Goal: Task Accomplishment & Management: Complete application form

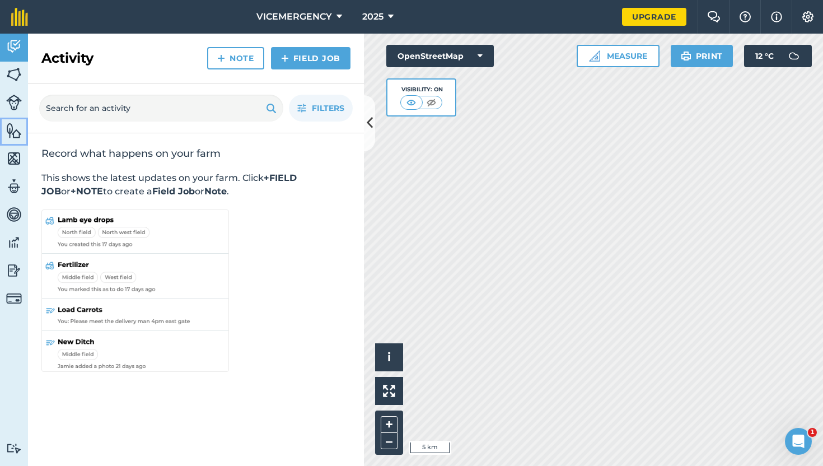
click at [11, 118] on link "Features" at bounding box center [14, 132] width 28 height 28
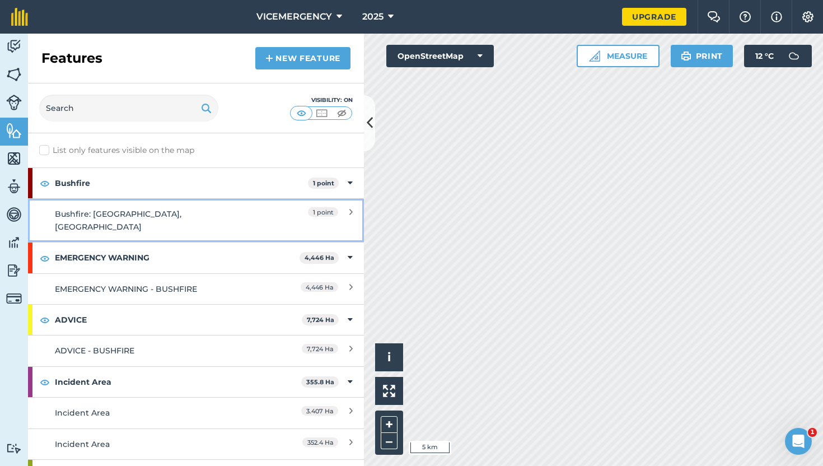
click at [189, 219] on div "Bushfire: [GEOGRAPHIC_DATA], [GEOGRAPHIC_DATA]" at bounding box center [154, 220] width 199 height 25
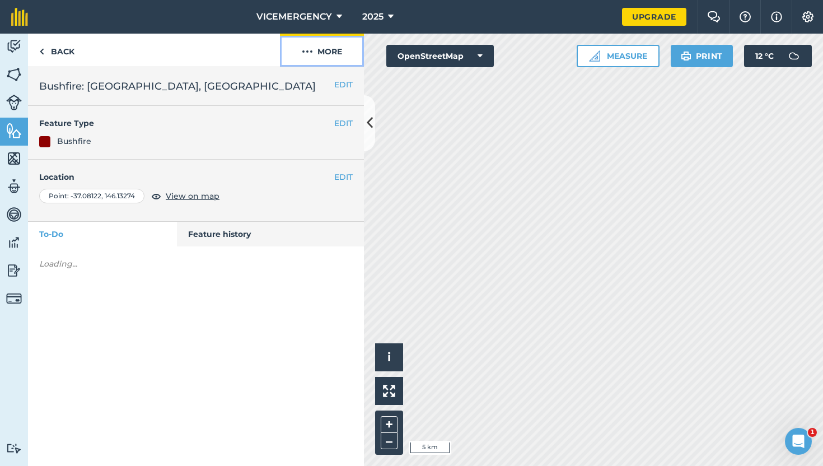
click at [328, 58] on button "More" at bounding box center [322, 50] width 84 height 33
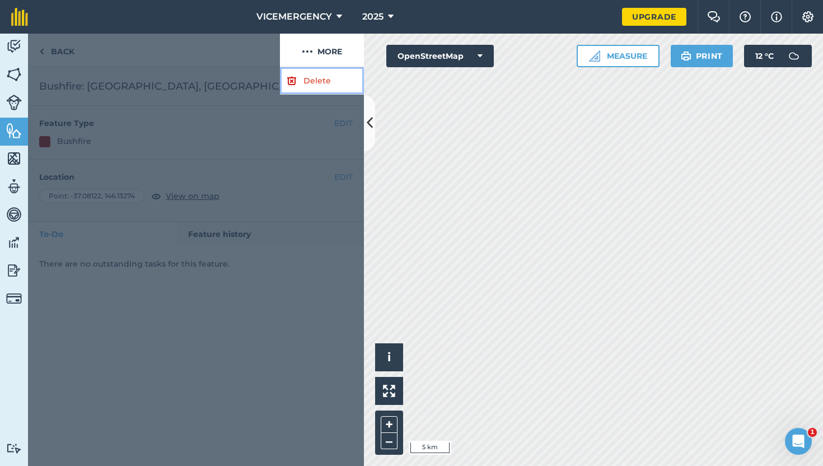
click at [318, 79] on link "Delete" at bounding box center [322, 80] width 84 height 27
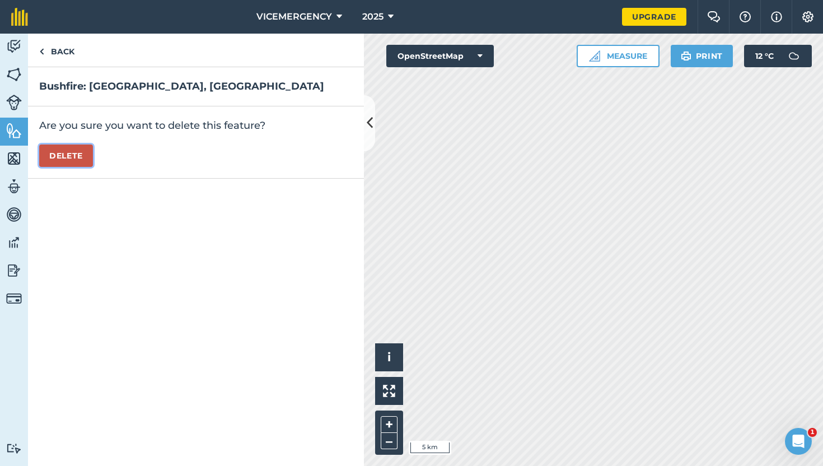
click at [73, 159] on button "Delete" at bounding box center [66, 155] width 54 height 22
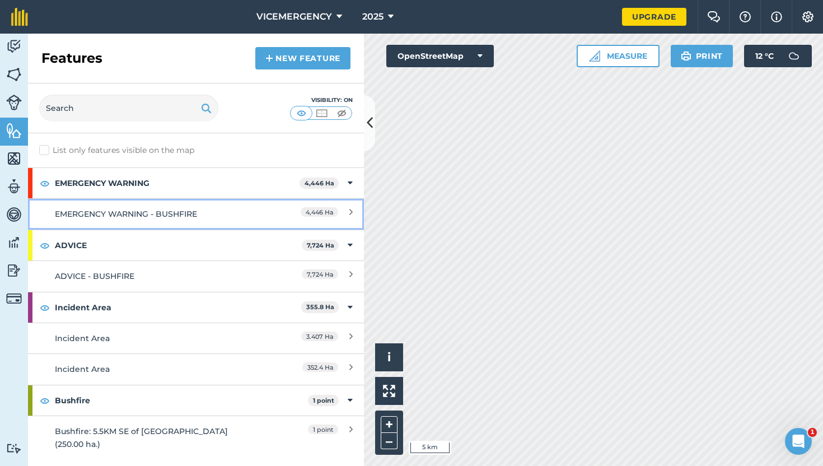
click at [217, 211] on div "EMERGENCY WARNING - BUSHFIRE" at bounding box center [154, 214] width 199 height 12
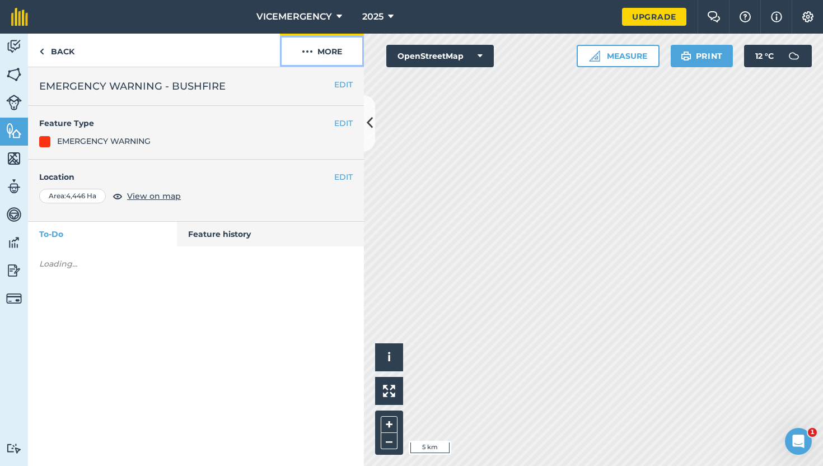
click at [317, 54] on button "More" at bounding box center [322, 50] width 84 height 33
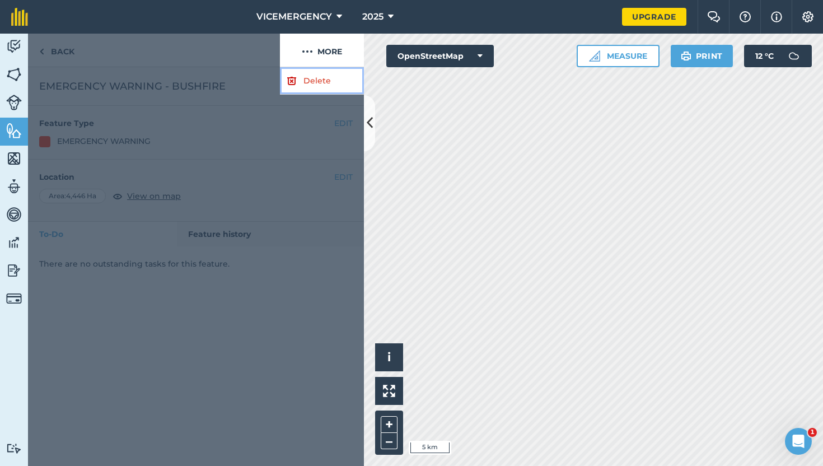
click at [308, 90] on link "Delete" at bounding box center [322, 80] width 84 height 27
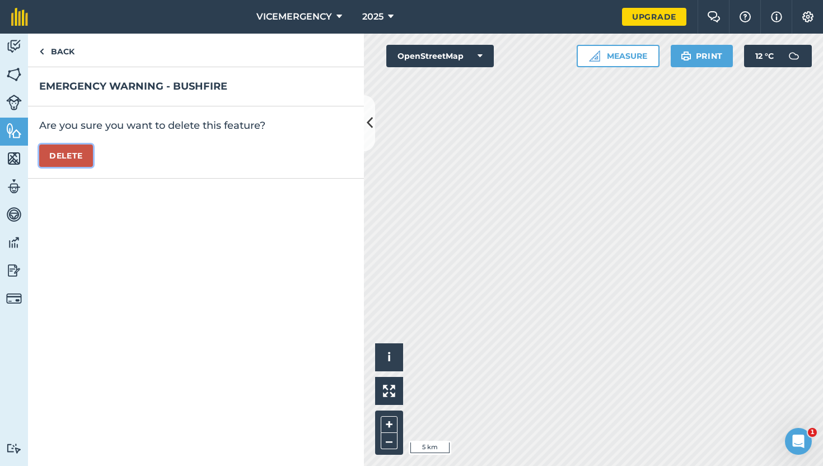
click at [75, 147] on button "Delete" at bounding box center [66, 155] width 54 height 22
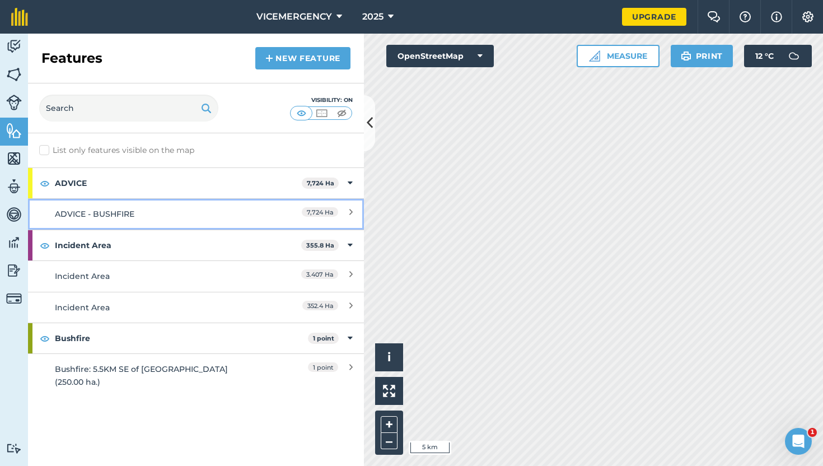
click at [196, 214] on div "ADVICE - BUSHFIRE" at bounding box center [154, 214] width 199 height 12
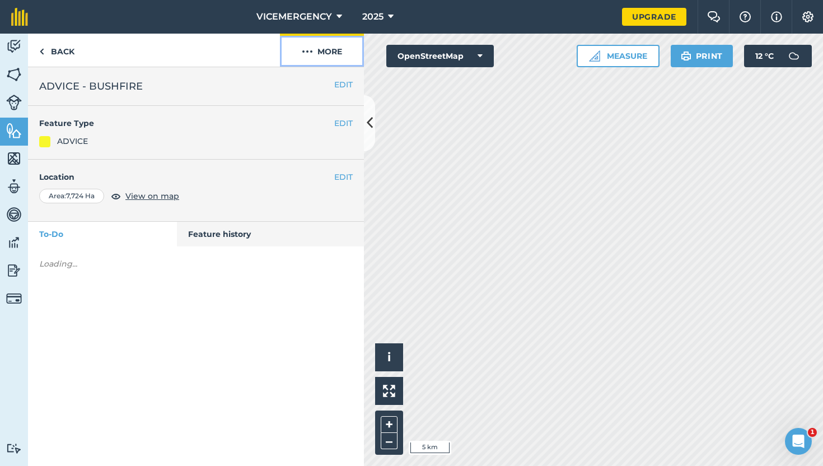
click at [309, 64] on button "More" at bounding box center [322, 50] width 84 height 33
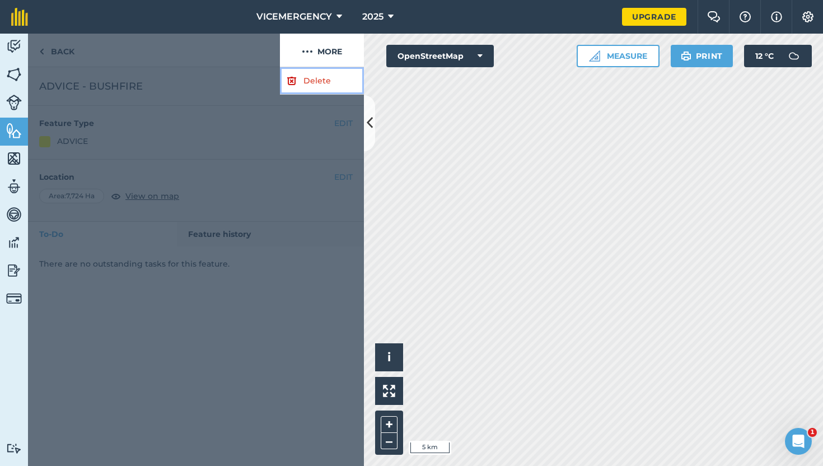
click at [302, 87] on link "Delete" at bounding box center [322, 80] width 84 height 27
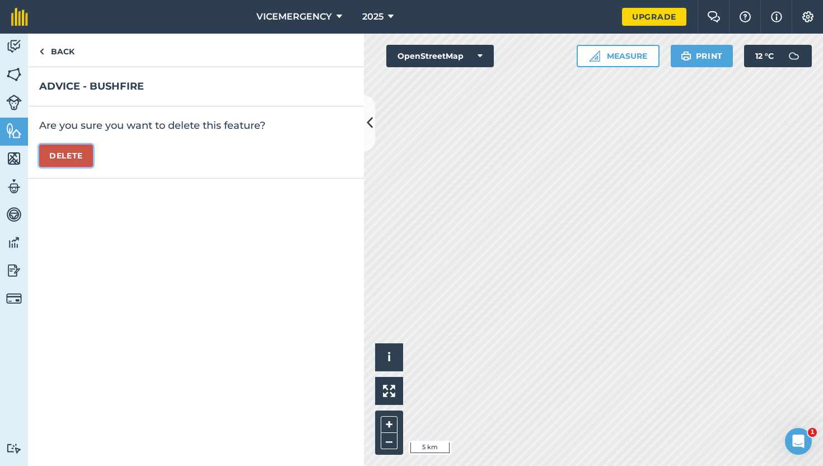
click at [57, 154] on button "Delete" at bounding box center [66, 155] width 54 height 22
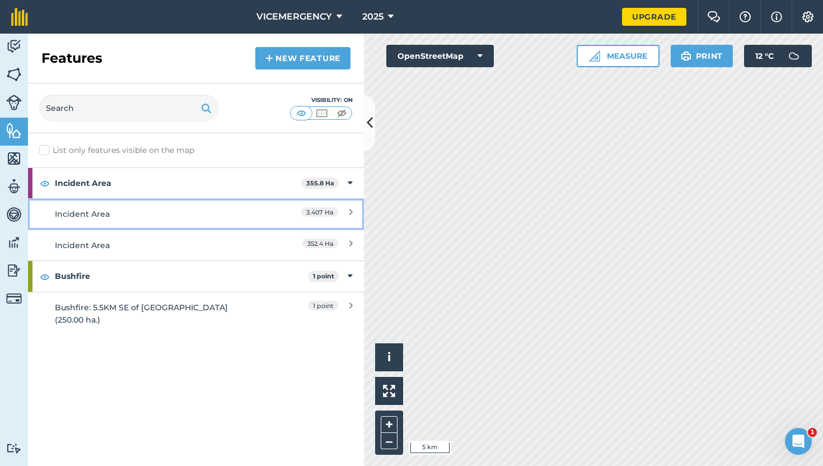
click at [197, 225] on link "Incident Area 3.407 Ha" at bounding box center [196, 213] width 336 height 31
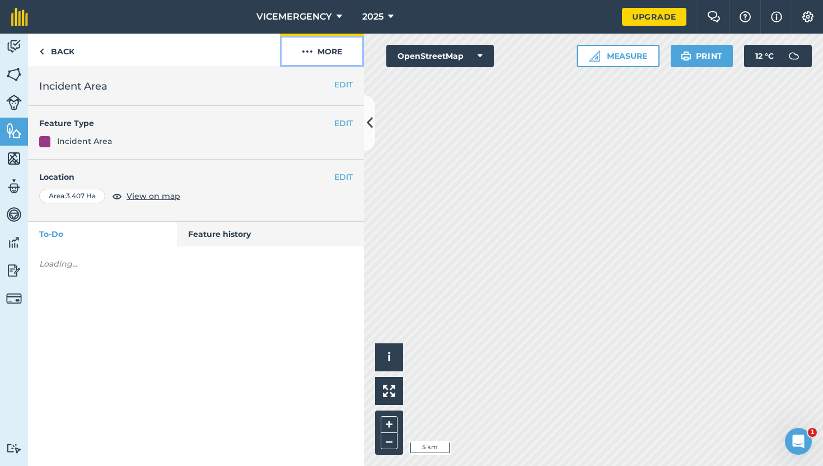
click at [315, 52] on button "More" at bounding box center [322, 50] width 84 height 33
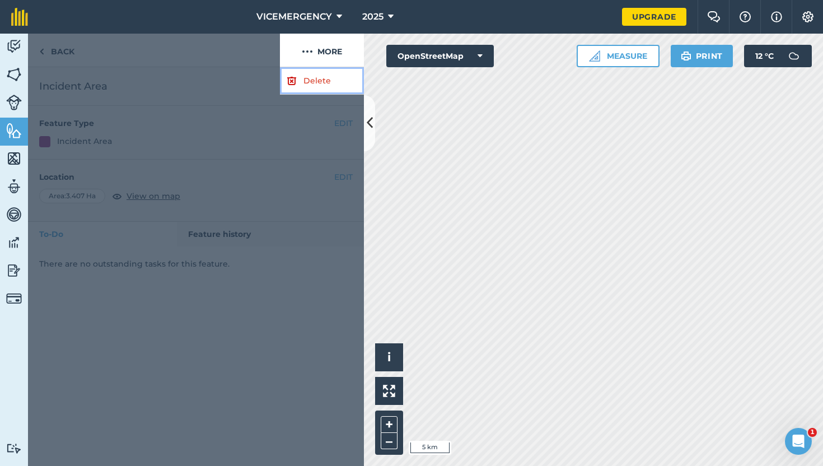
click at [315, 76] on link "Delete" at bounding box center [322, 80] width 84 height 27
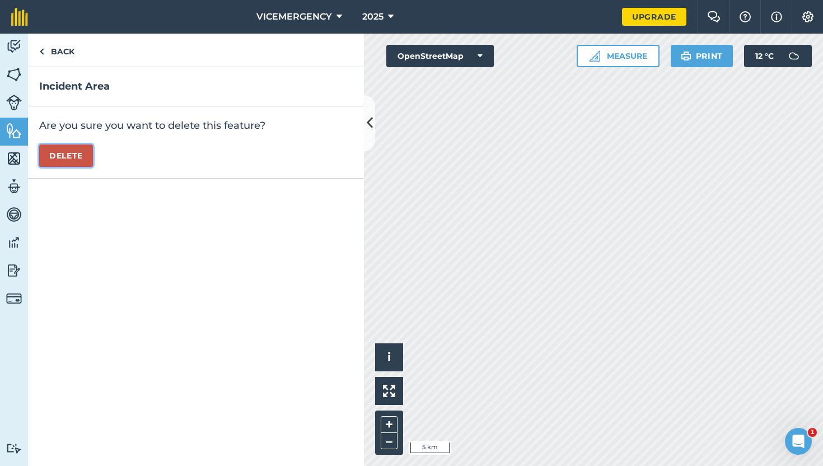
click at [78, 150] on button "Delete" at bounding box center [66, 155] width 54 height 22
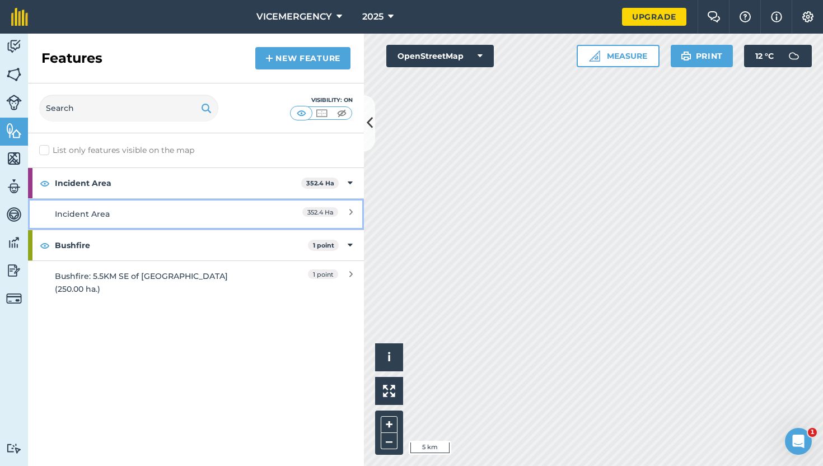
click at [223, 214] on div "Incident Area" at bounding box center [154, 214] width 199 height 12
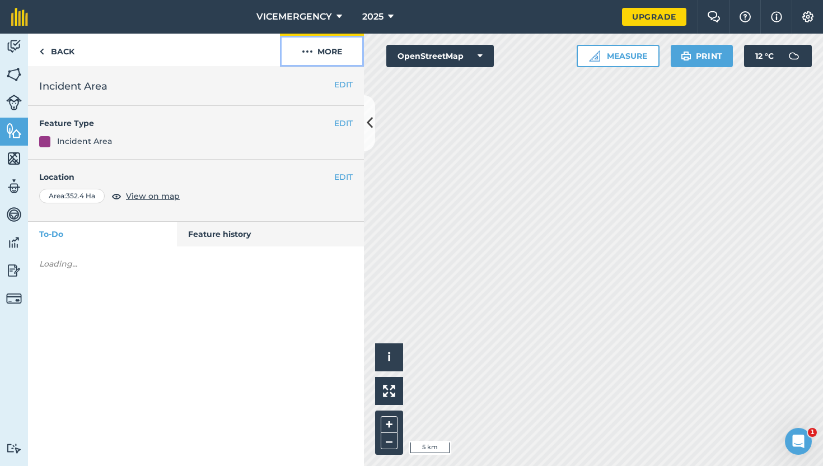
click at [330, 52] on button "More" at bounding box center [322, 50] width 84 height 33
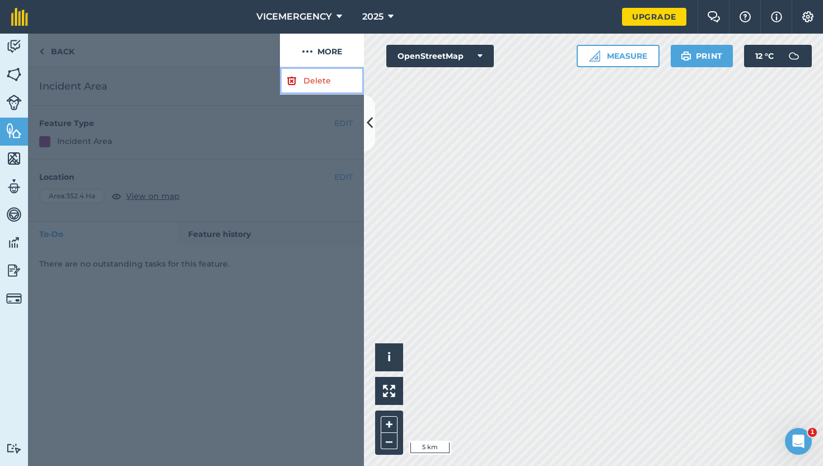
click at [317, 76] on link "Delete" at bounding box center [322, 80] width 84 height 27
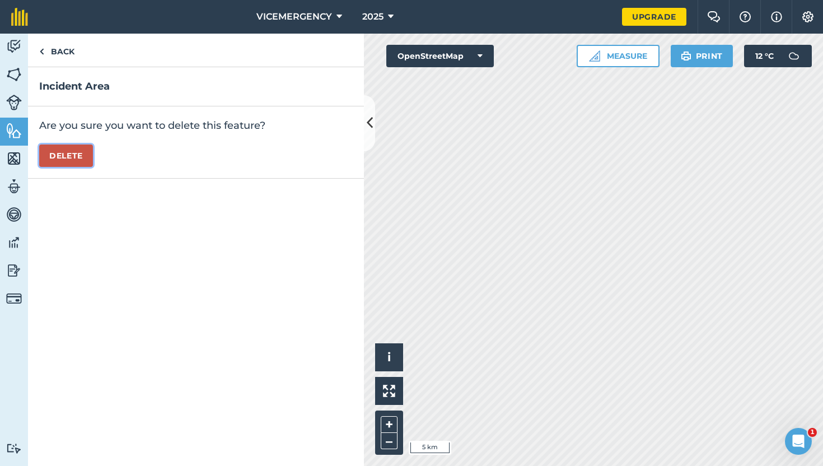
click at [82, 160] on button "Delete" at bounding box center [66, 155] width 54 height 22
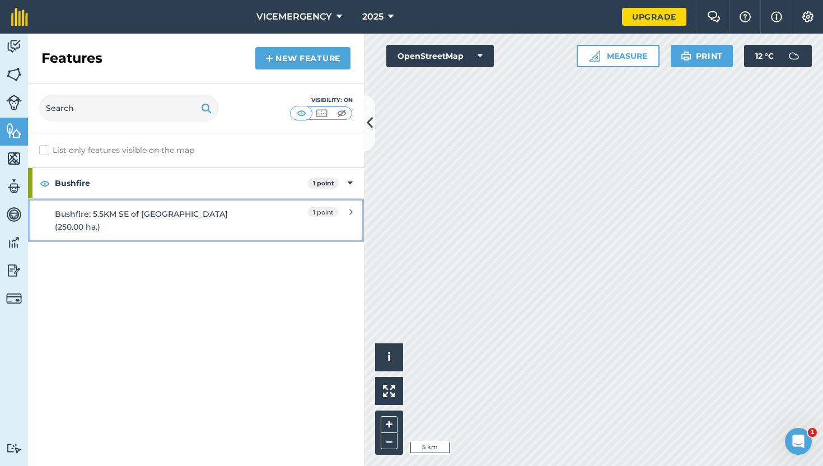
click at [242, 209] on div "Bushfire: 5.5KM SE of [GEOGRAPHIC_DATA] (250.00 ha.)" at bounding box center [154, 220] width 199 height 25
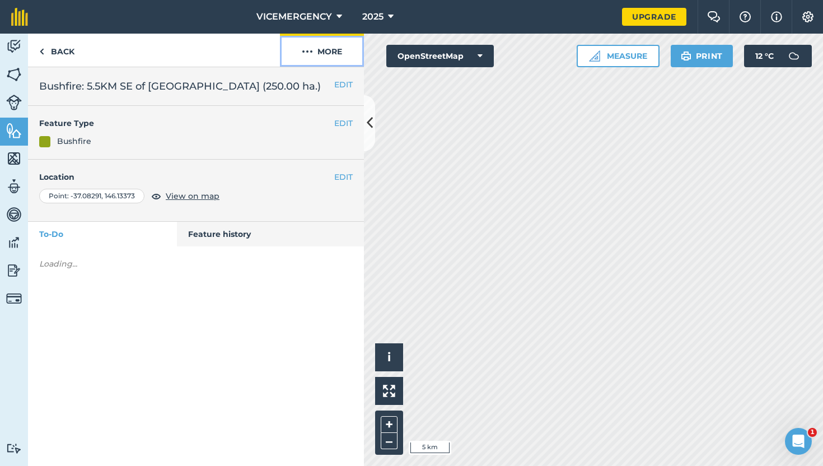
click at [323, 57] on button "More" at bounding box center [322, 50] width 84 height 33
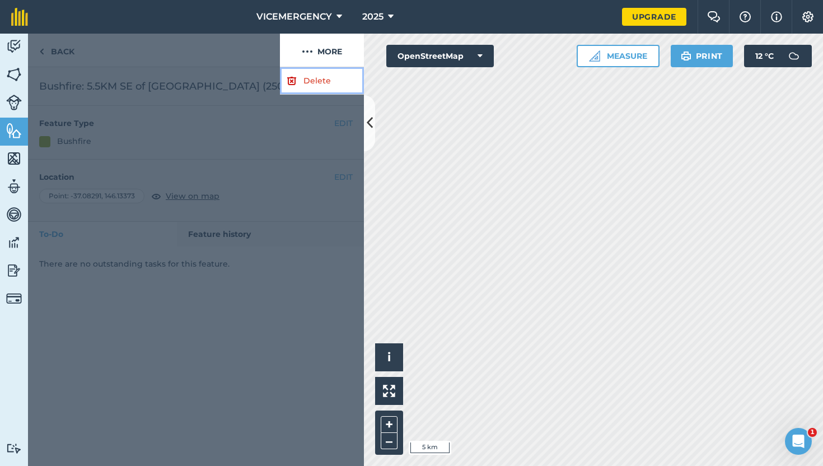
click at [316, 69] on link "Delete" at bounding box center [322, 80] width 84 height 27
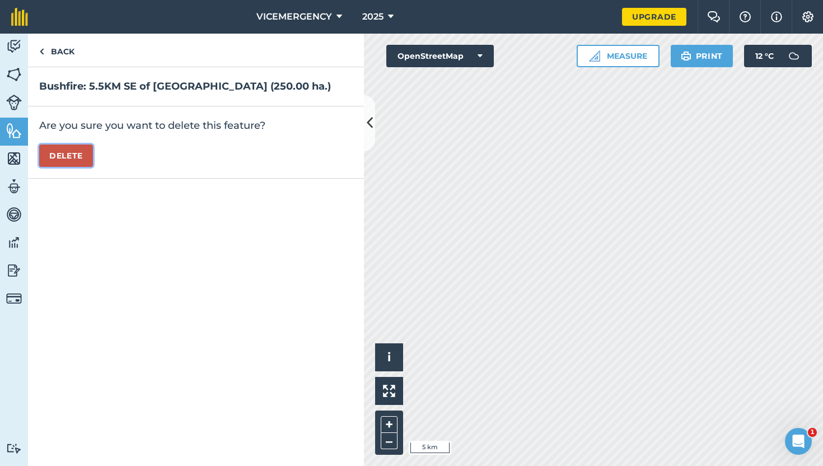
click at [57, 153] on button "Delete" at bounding box center [66, 155] width 54 height 22
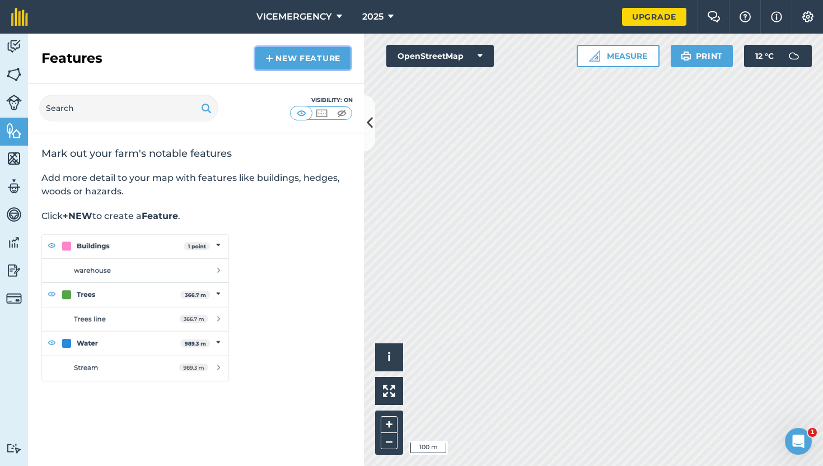
click at [298, 57] on link "New feature" at bounding box center [302, 58] width 95 height 22
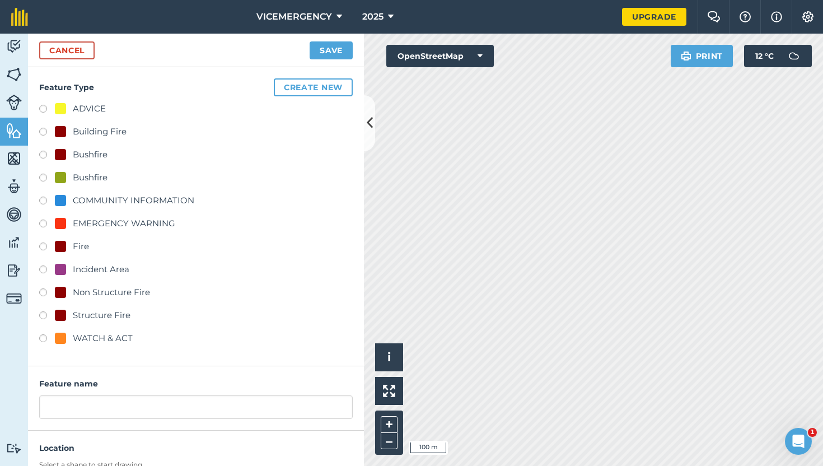
click at [46, 154] on label at bounding box center [47, 156] width 16 height 11
radio input "true"
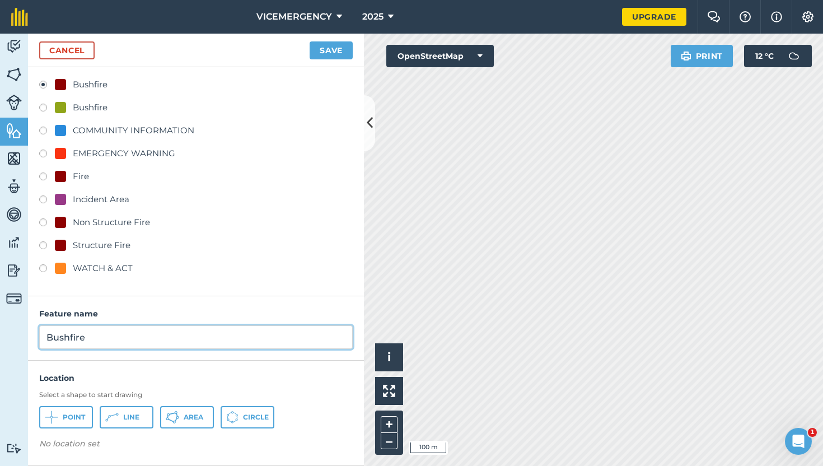
click at [99, 334] on input "Bushfire" at bounding box center [195, 337] width 313 height 24
type input "Bushfire: Scubby Lane, [GEOGRAPHIC_DATA]"
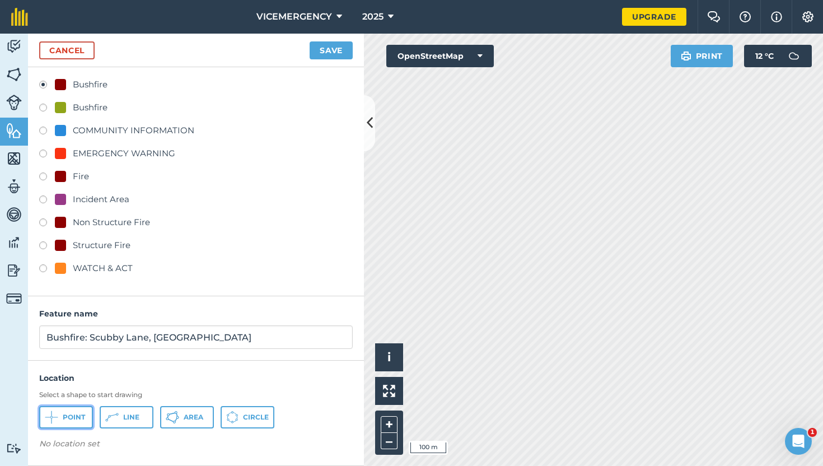
click at [83, 416] on span "Point" at bounding box center [74, 416] width 22 height 9
click at [336, 49] on button "Save" at bounding box center [330, 50] width 43 height 18
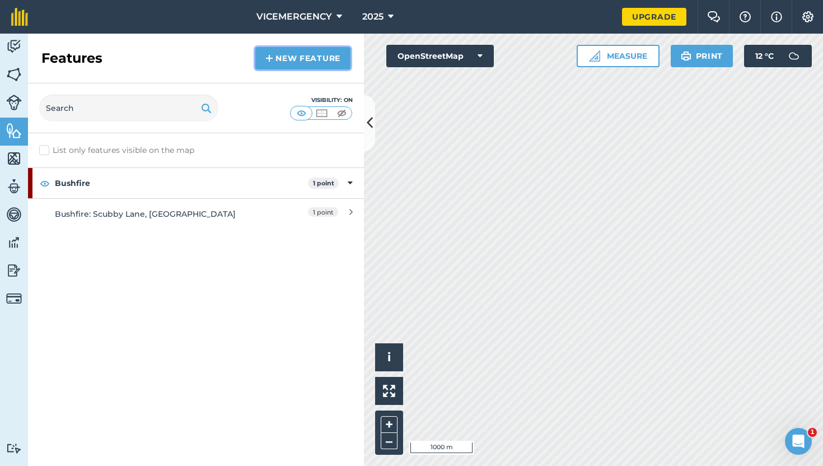
click at [307, 64] on link "New feature" at bounding box center [302, 58] width 95 height 22
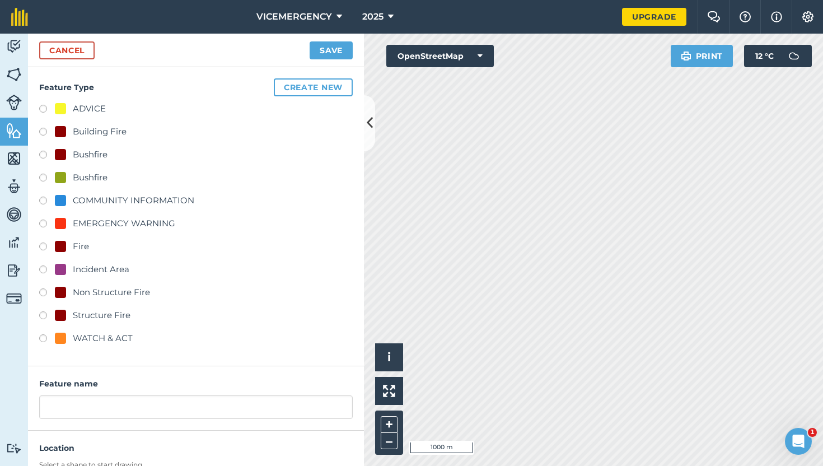
click at [44, 271] on label at bounding box center [47, 270] width 16 height 11
radio input "true"
type input "Incident Area"
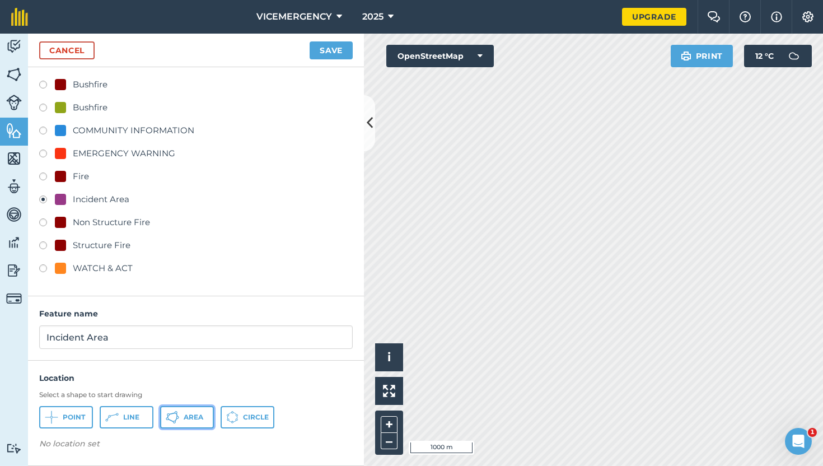
click at [178, 422] on icon at bounding box center [172, 416] width 13 height 13
click at [334, 54] on button "Save" at bounding box center [330, 50] width 43 height 18
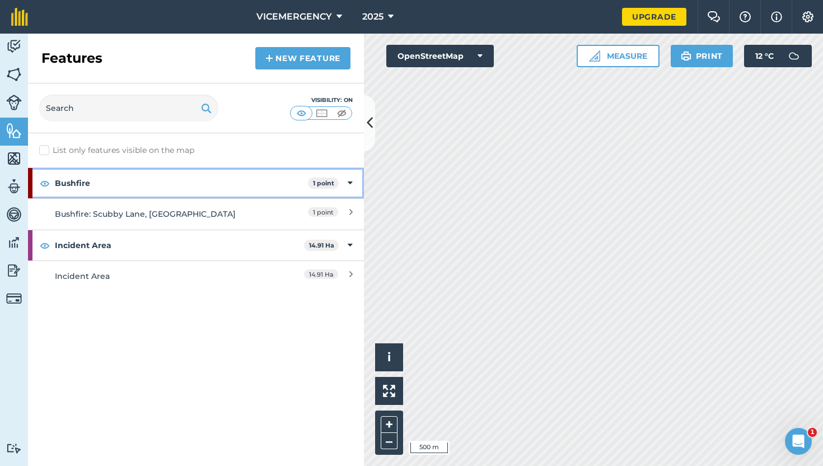
click at [250, 197] on strong "Bushfire" at bounding box center [181, 183] width 253 height 30
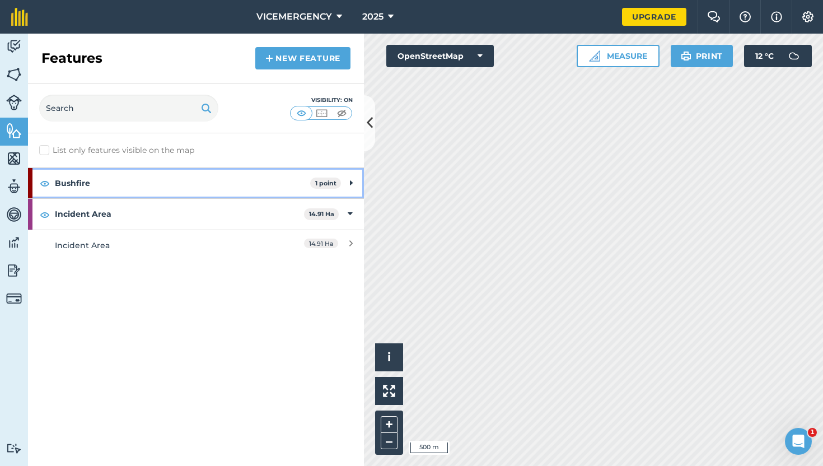
click at [245, 184] on strong "Bushfire" at bounding box center [182, 183] width 255 height 30
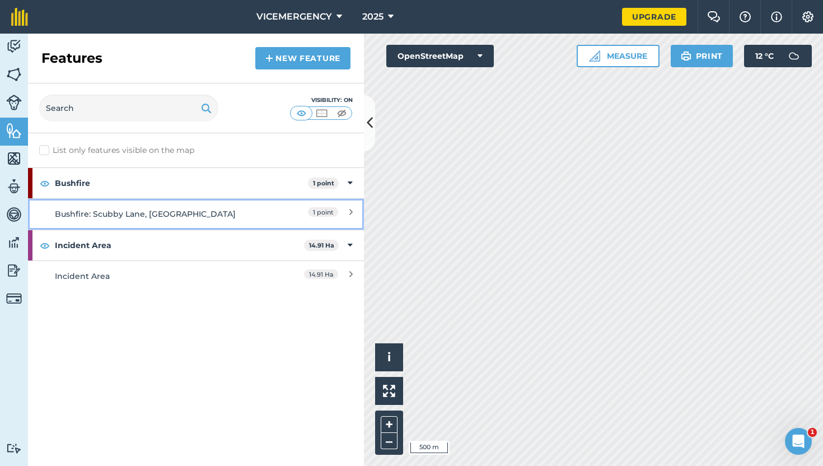
click at [235, 206] on link "Bushfire: Scubby Lane, Molyullah 1 point" at bounding box center [196, 213] width 336 height 31
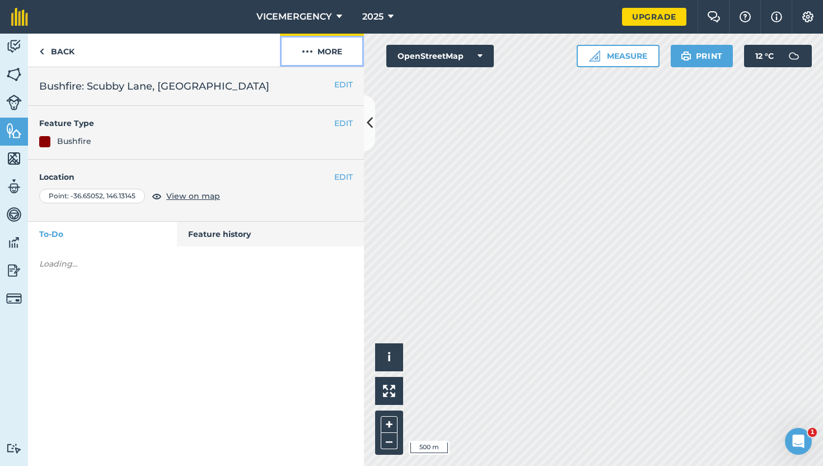
click at [316, 55] on button "More" at bounding box center [322, 50] width 84 height 33
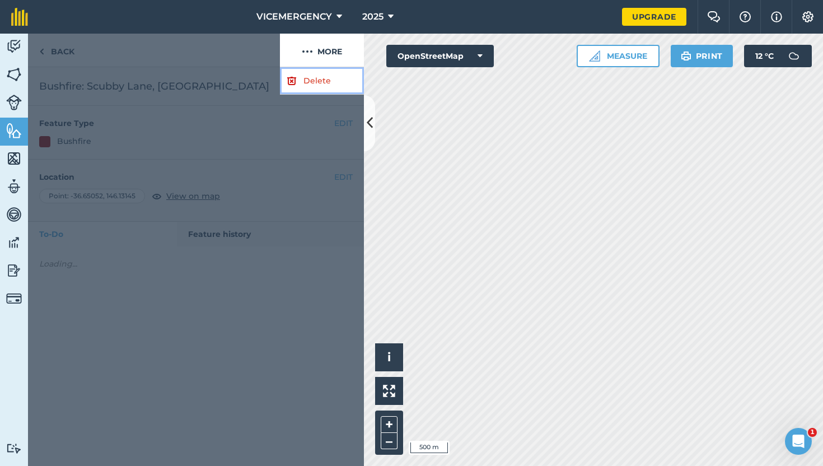
click at [309, 87] on link "Delete" at bounding box center [322, 80] width 84 height 27
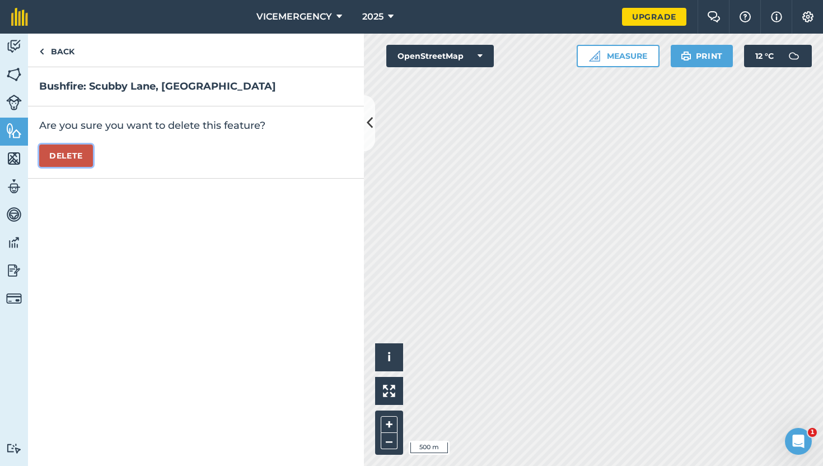
click at [84, 151] on button "Delete" at bounding box center [66, 155] width 54 height 22
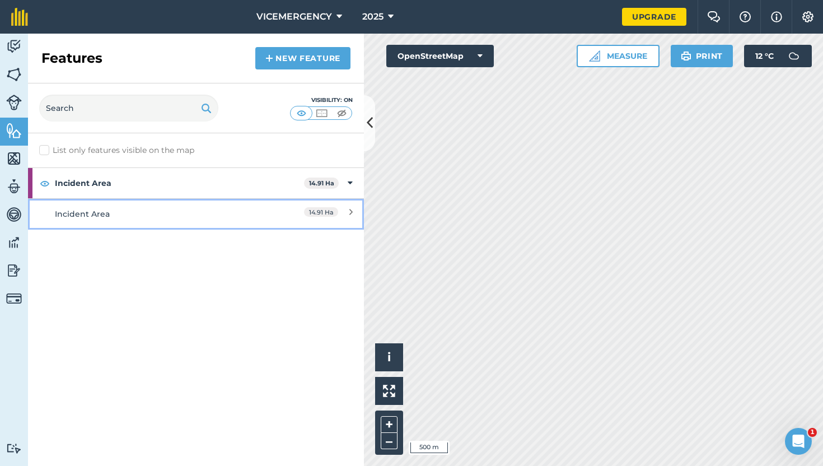
click at [177, 213] on div "Incident Area" at bounding box center [154, 214] width 199 height 12
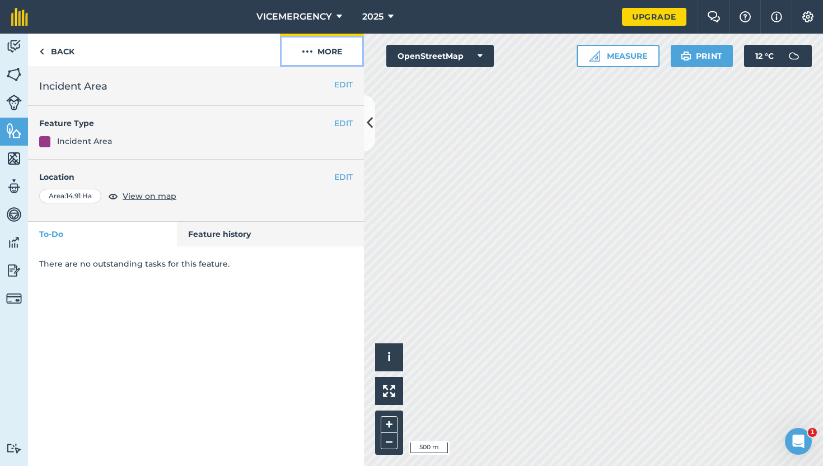
click at [316, 58] on button "More" at bounding box center [322, 50] width 84 height 33
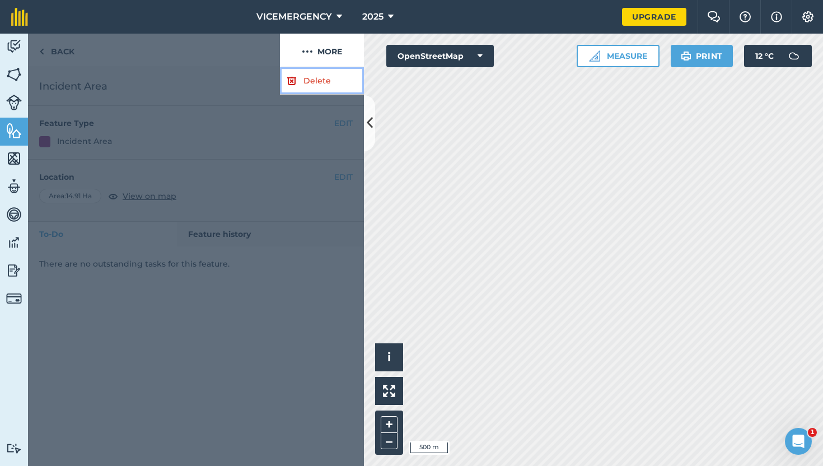
click at [309, 82] on link "Delete" at bounding box center [322, 80] width 84 height 27
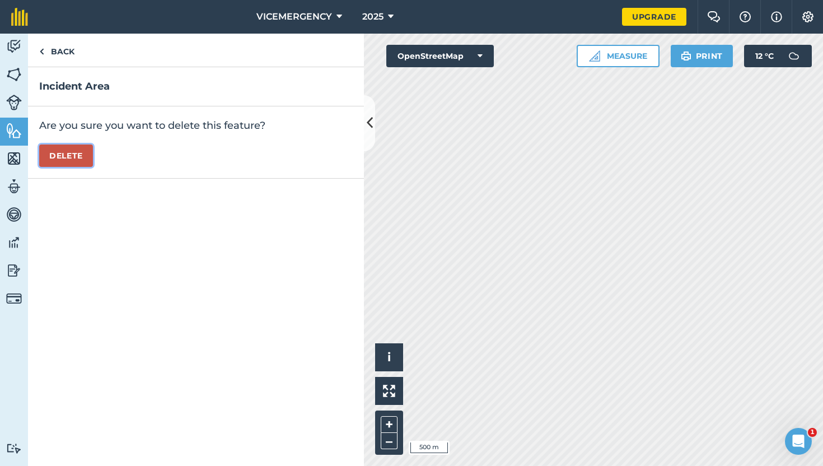
click at [53, 156] on button "Delete" at bounding box center [66, 155] width 54 height 22
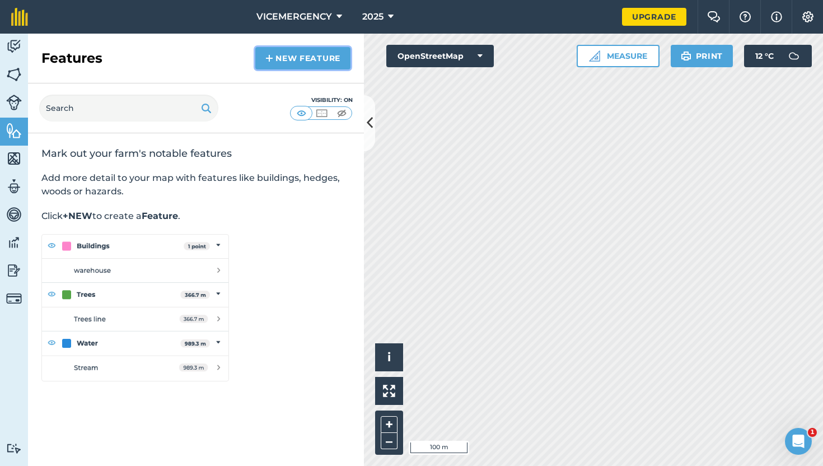
click at [306, 63] on link "New feature" at bounding box center [302, 58] width 95 height 22
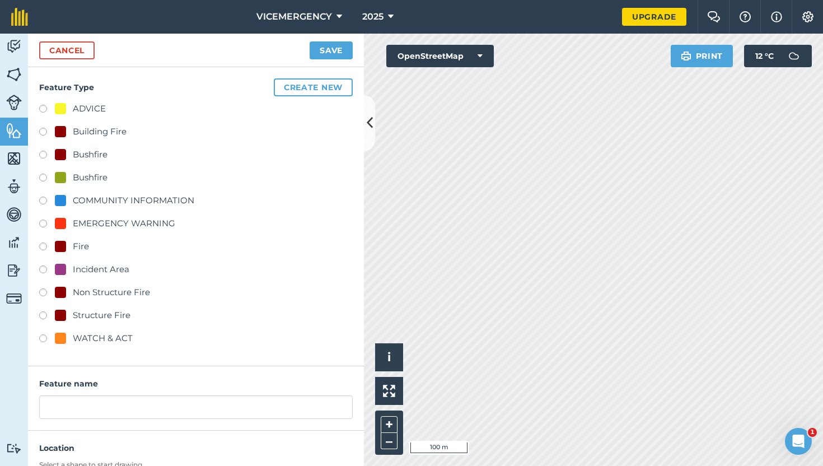
click at [46, 157] on label at bounding box center [47, 156] width 16 height 11
radio input "true"
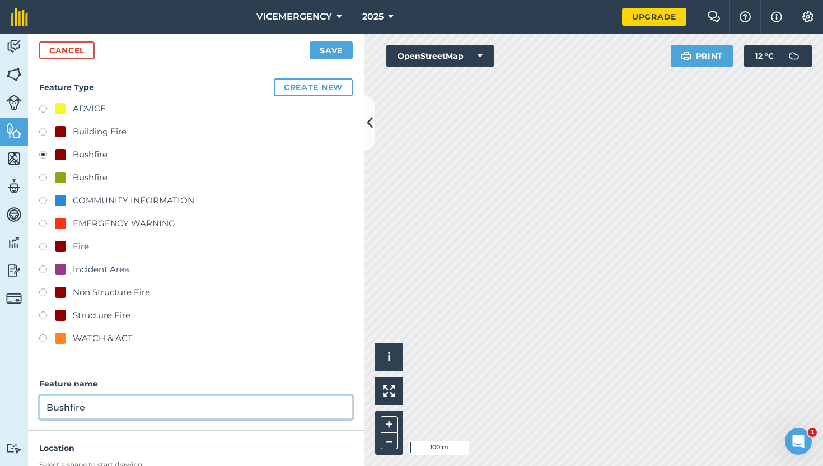
click at [96, 411] on input "Bushfire" at bounding box center [195, 407] width 313 height 24
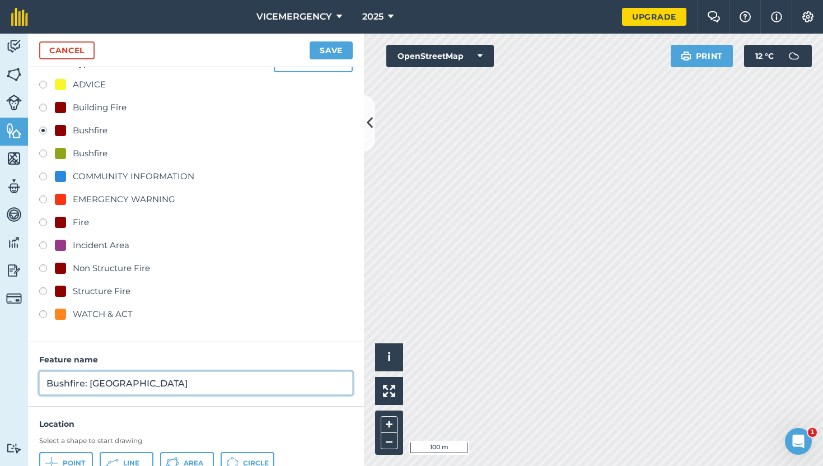
scroll to position [70, 0]
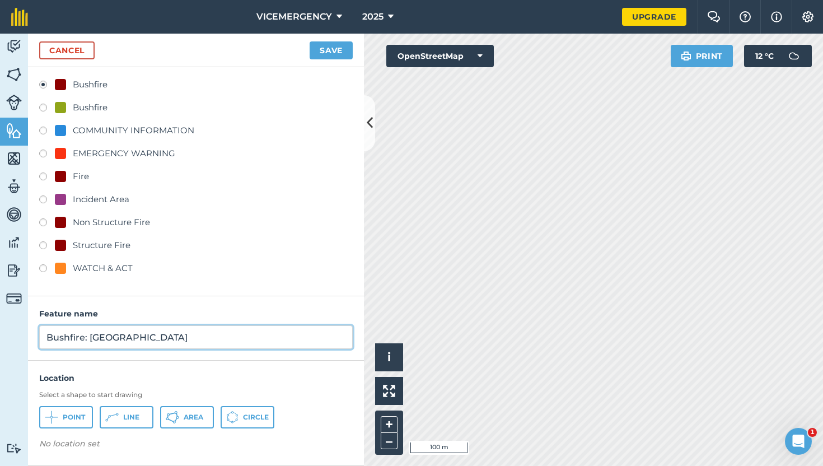
type input "Bushfire: [GEOGRAPHIC_DATA]"
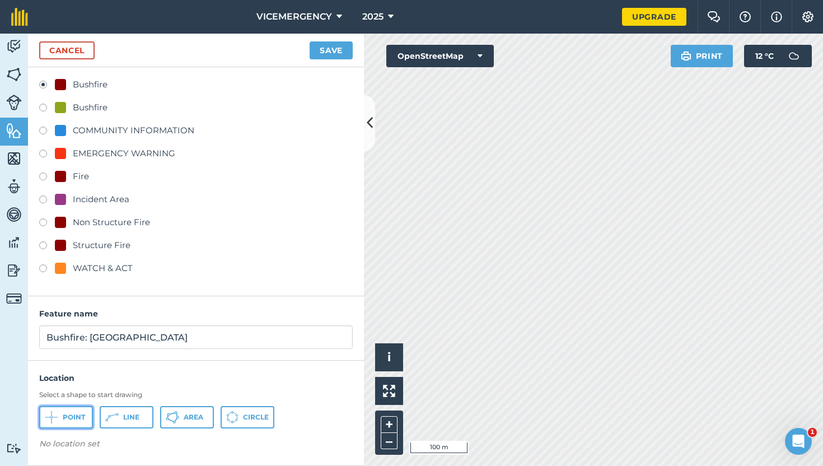
click at [64, 421] on button "Point" at bounding box center [66, 417] width 54 height 22
click at [335, 50] on button "Save" at bounding box center [330, 50] width 43 height 18
